Goal: Task Accomplishment & Management: Manage account settings

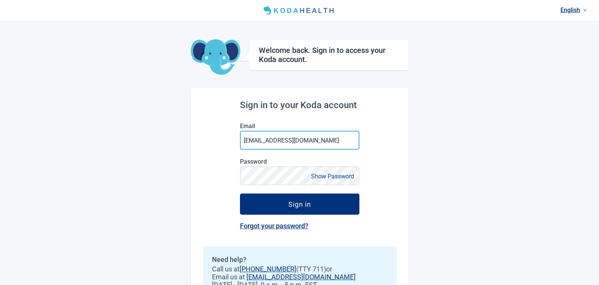
click at [264, 136] on input "[EMAIL_ADDRESS][DOMAIN_NAME]" at bounding box center [299, 140] width 119 height 19
drag, startPoint x: 257, startPoint y: 141, endPoint x: 274, endPoint y: 139, distance: 17.5
click at [257, 141] on input "desh@kodahealthcare.com" at bounding box center [299, 140] width 119 height 19
click at [407, 113] on div "Sign in to your Koda account Email desh+@kodahealthcare.com Password Show Passw…" at bounding box center [300, 202] width 218 height 228
click at [260, 140] on input "desh+@kodahealthcare.com" at bounding box center [299, 140] width 119 height 19
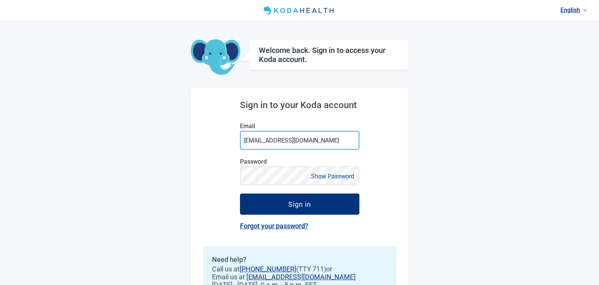
type input "desh+@kodahealthcare.com"
click at [479, 144] on div "English Welcome back. Sign in to access your Koda account. Sign in to your Koda…" at bounding box center [299, 158] width 599 height 316
